Goal: Task Accomplishment & Management: Complete application form

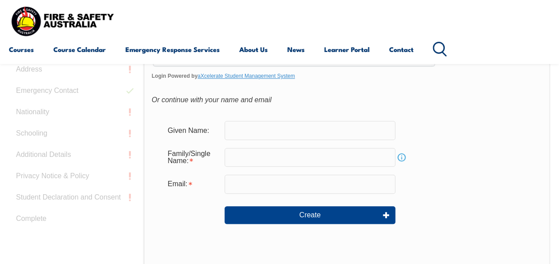
scroll to position [279, 0]
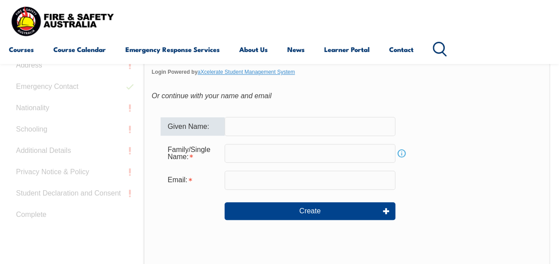
click at [239, 123] on input "text" at bounding box center [309, 126] width 171 height 19
type input "[PERSON_NAME]"
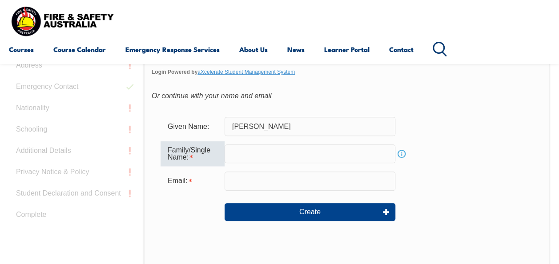
click at [232, 149] on input "text" at bounding box center [309, 153] width 171 height 19
type input "[PERSON_NAME]"
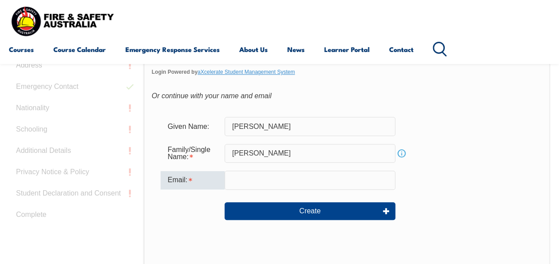
click at [236, 176] on input "email" at bounding box center [309, 180] width 171 height 19
type input "[PERSON_NAME][EMAIL_ADDRESS][PERSON_NAME][DOMAIN_NAME]"
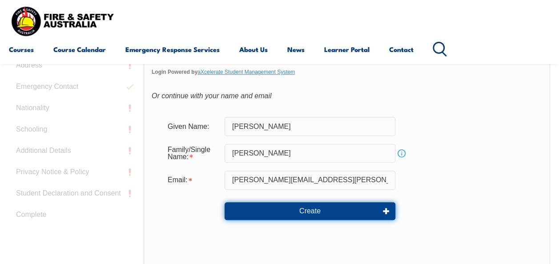
click at [299, 212] on button "Create" at bounding box center [309, 211] width 171 height 18
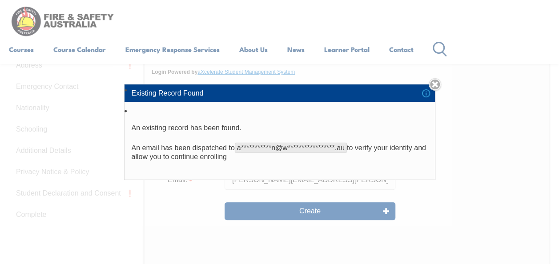
click at [475, 153] on div "**********" at bounding box center [279, 132] width 559 height 264
click at [441, 88] on link "Close" at bounding box center [434, 84] width 12 height 12
